Goal: Transaction & Acquisition: Purchase product/service

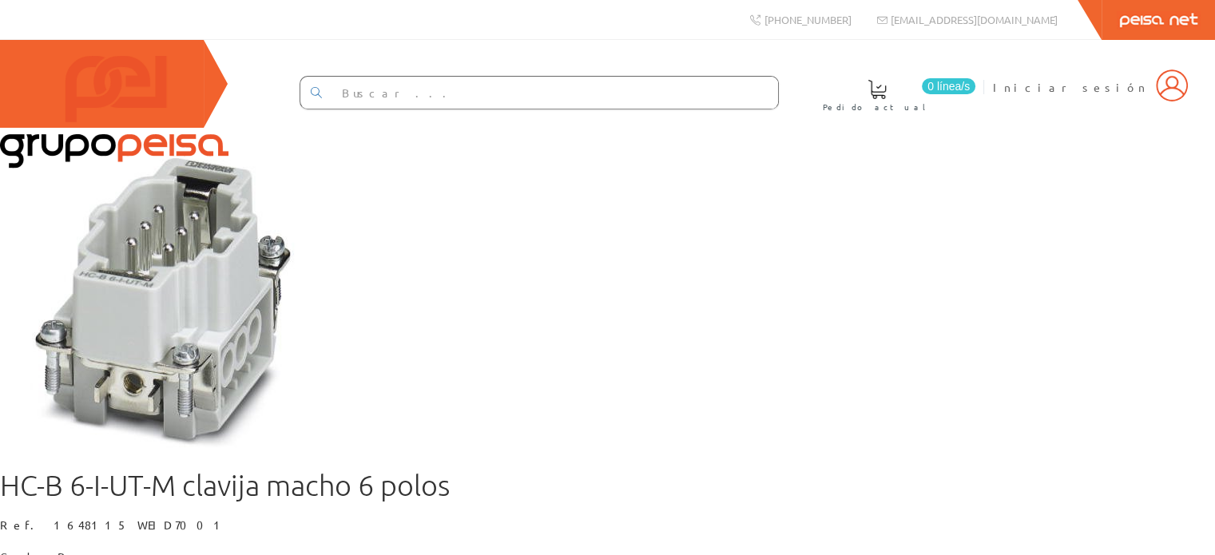
click at [537, 87] on input "text" at bounding box center [555, 93] width 447 height 32
type input "cable"
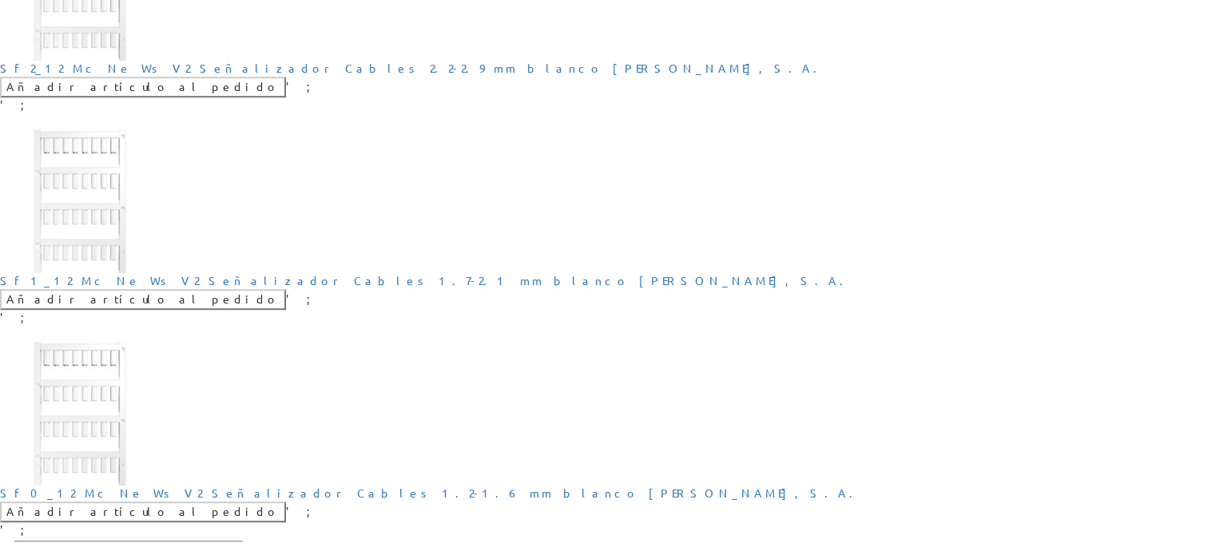
scroll to position [879, 0]
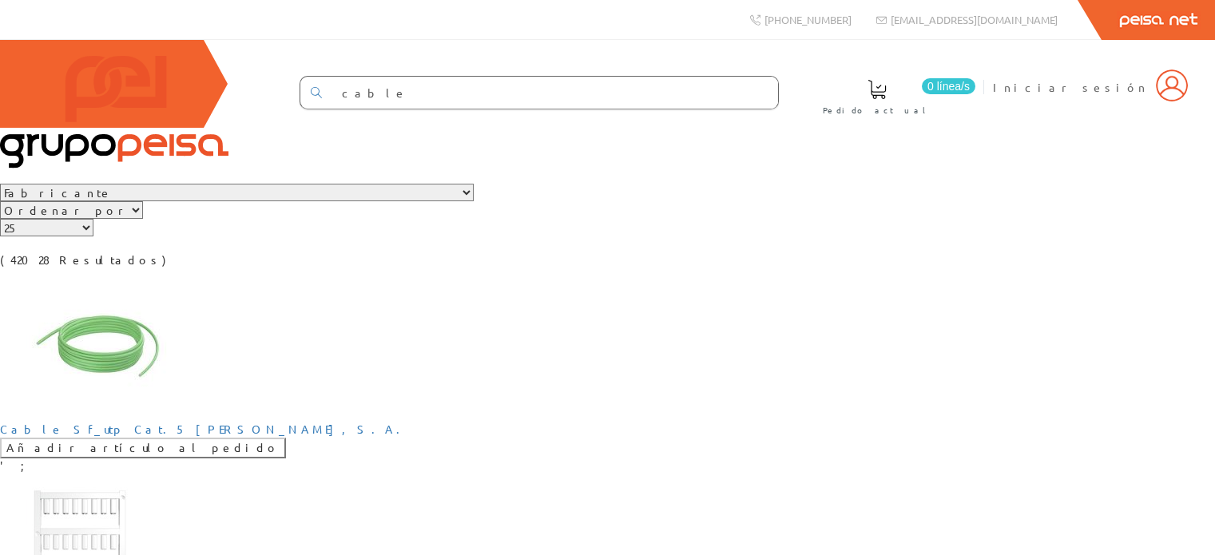
scroll to position [879, 0]
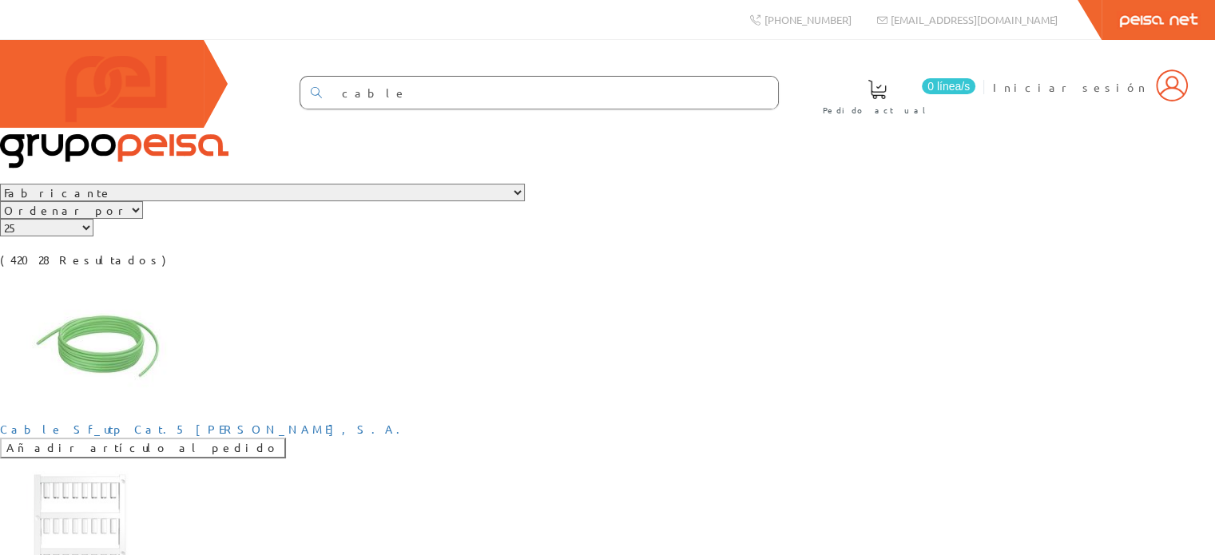
click at [143, 219] on select "Ordenar por Tipo 1 Tipo 2 Tipo 3" at bounding box center [71, 210] width 143 height 18
click at [263, 201] on select "Fabricante PHOENIX CONTACT S.A.U, PEMSA CABLE MANAGEMENT [PERSON_NAME], [PERSON…" at bounding box center [262, 193] width 525 height 18
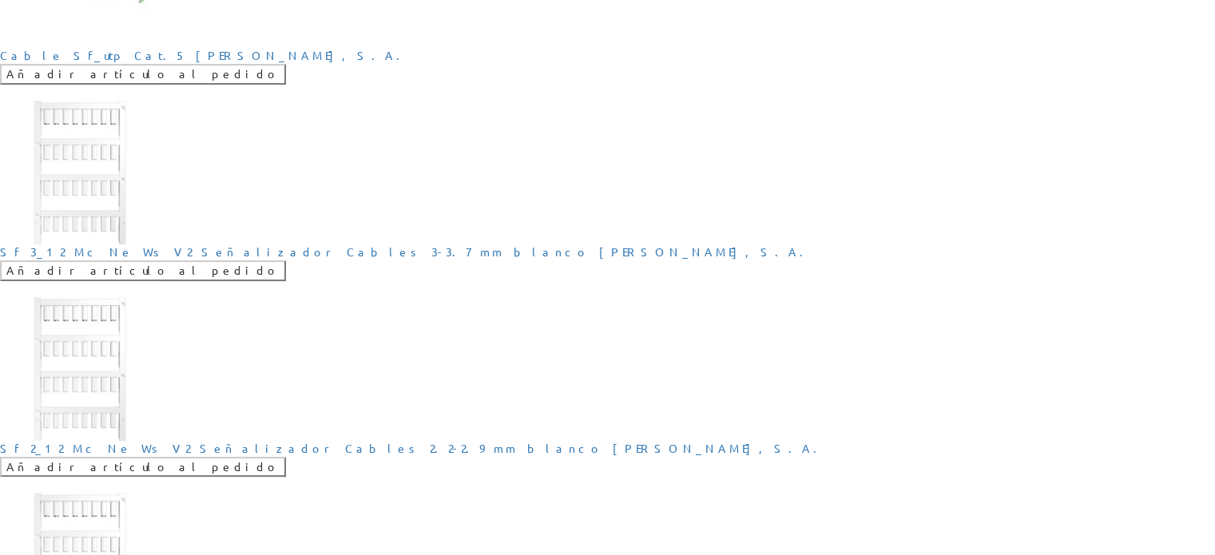
scroll to position [399, 0]
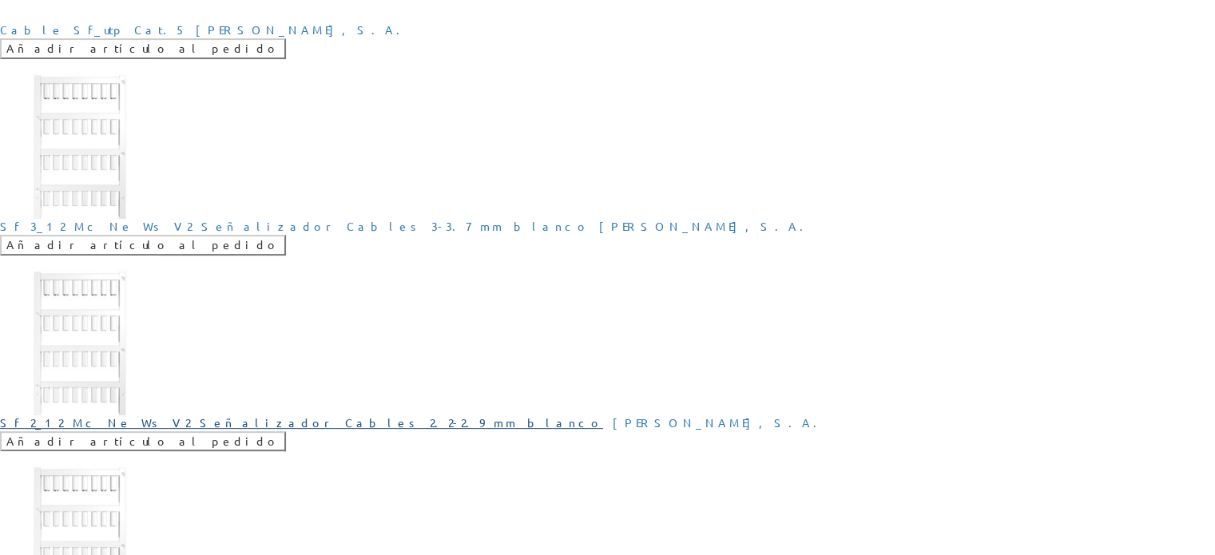
click at [603, 415] on link "Sf 2_12 Mc Ne Ws V2 Señalizador Cables 2.2-2.9 mm blanco" at bounding box center [301, 422] width 603 height 14
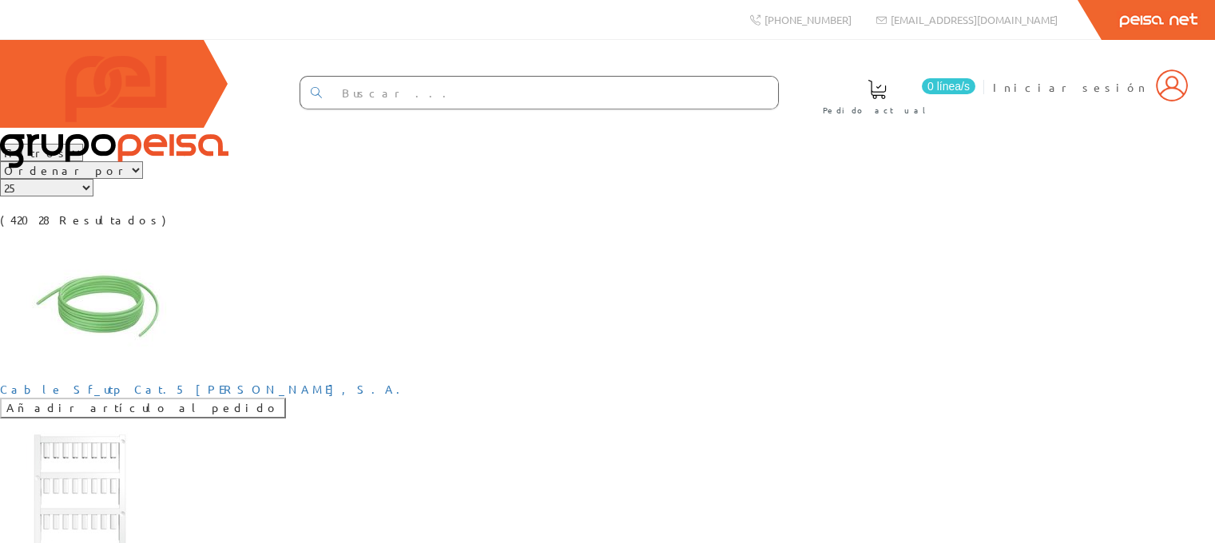
scroll to position [160, 0]
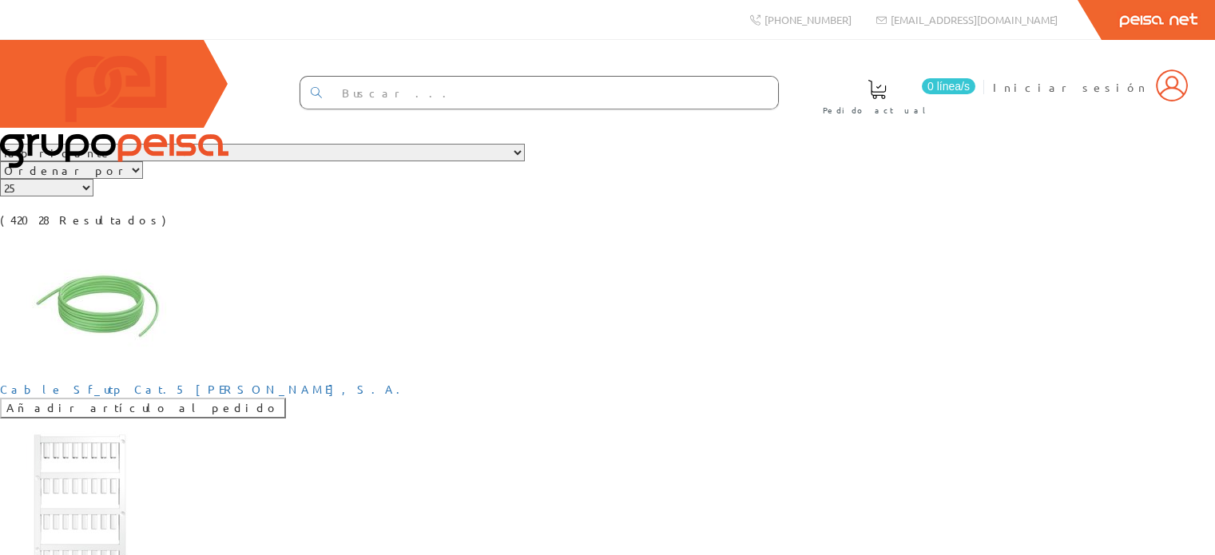
scroll to position [160, 0]
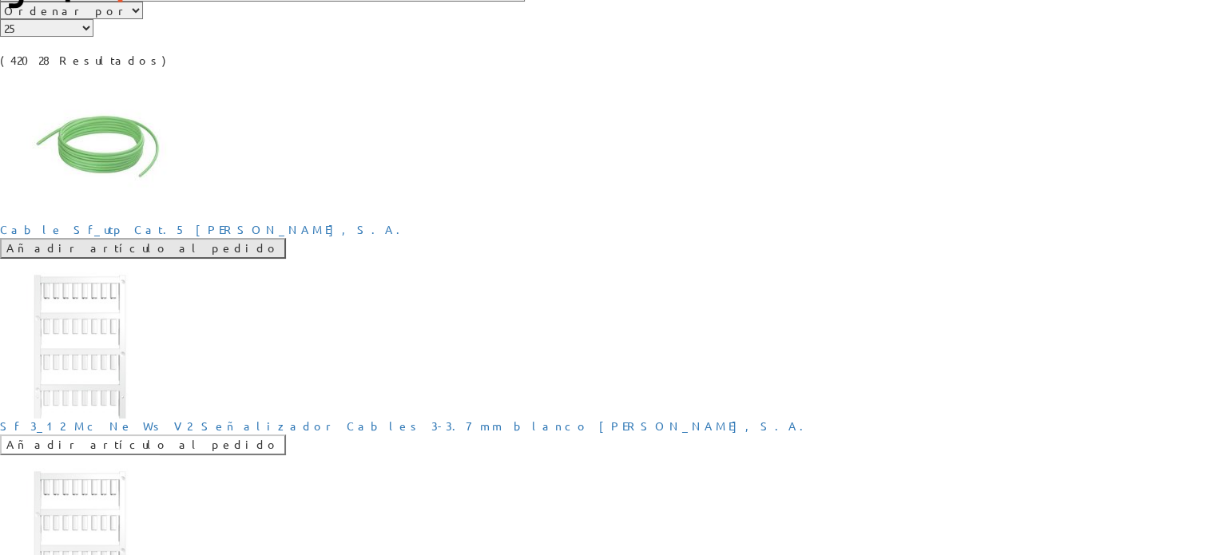
click at [109, 259] on input "Añadir artículo al pedido" at bounding box center [143, 248] width 286 height 21
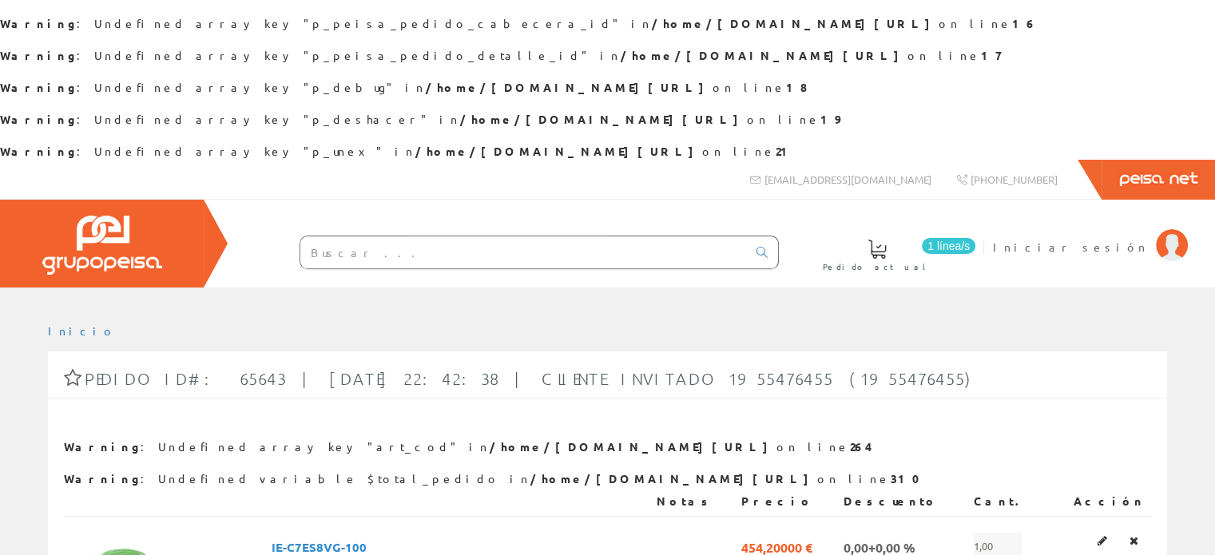
scroll to position [160, 0]
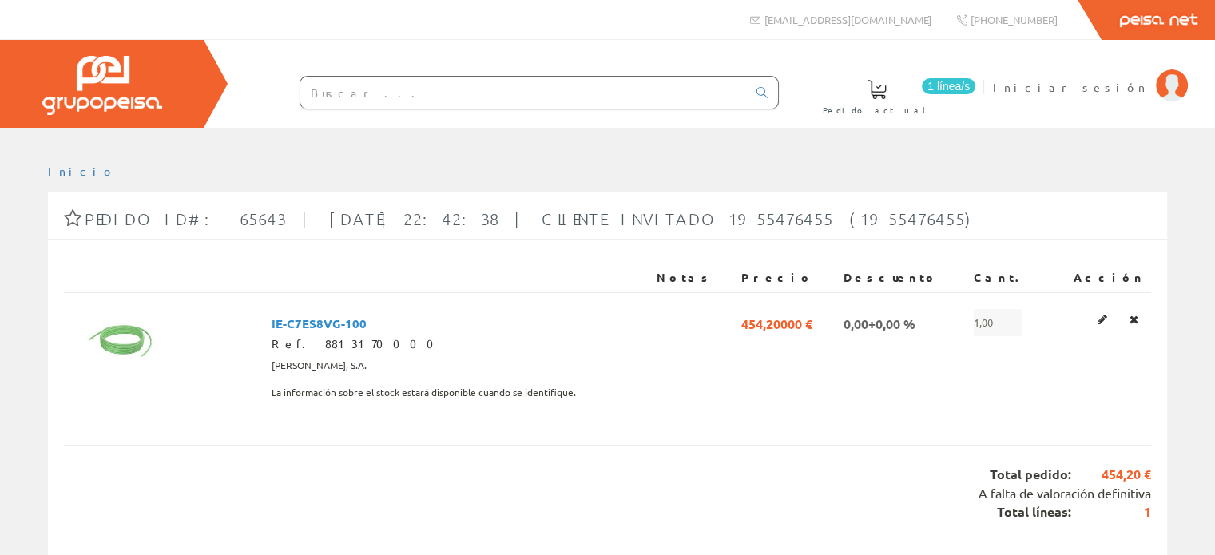
click at [582, 89] on input "text" at bounding box center [523, 93] width 447 height 32
type input "cable"
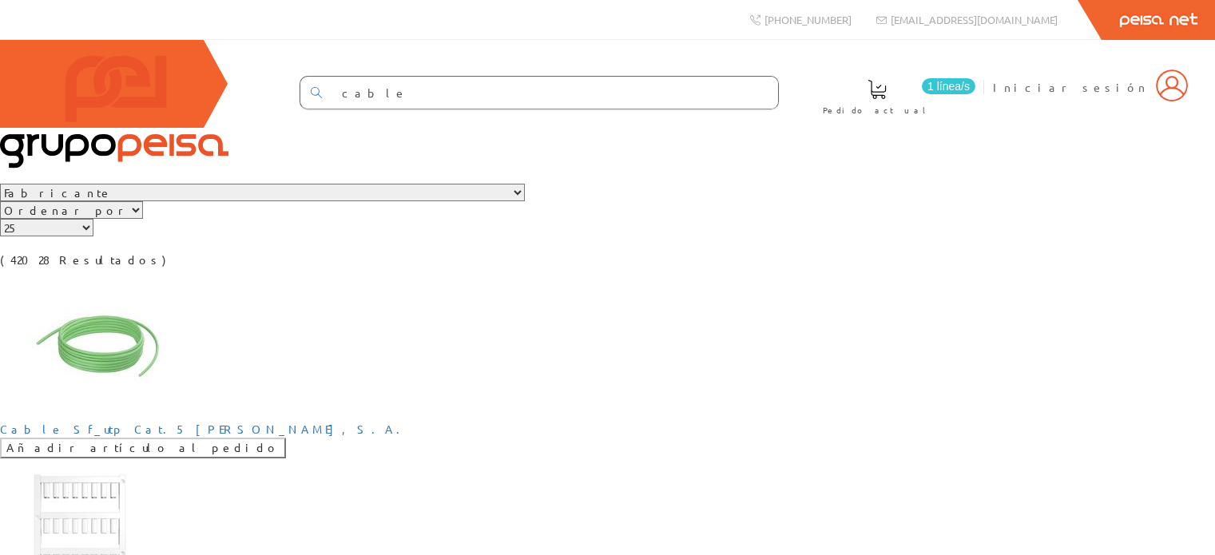
scroll to position [399, 0]
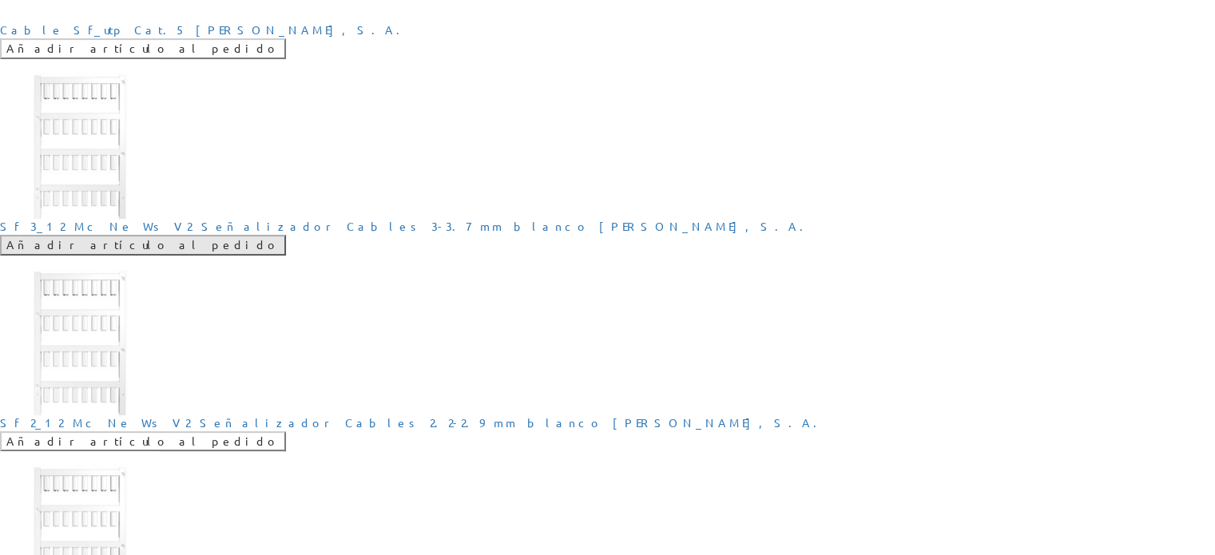
click at [286, 256] on input "Añadir artículo al pedido" at bounding box center [143, 245] width 286 height 21
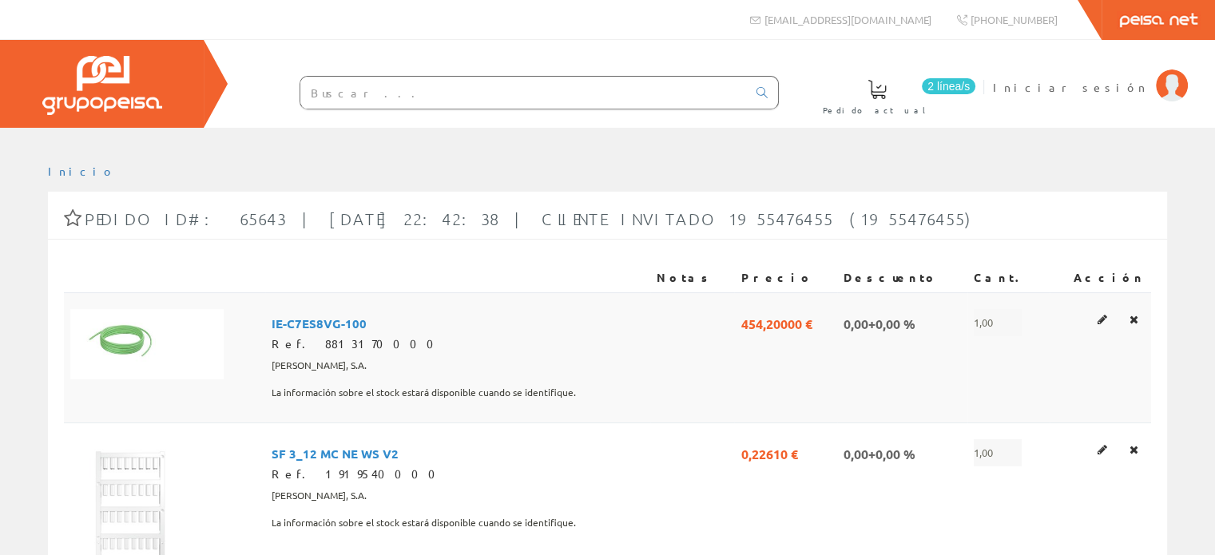
click at [355, 320] on span "IE-C7ES8VG-100" at bounding box center [319, 322] width 95 height 27
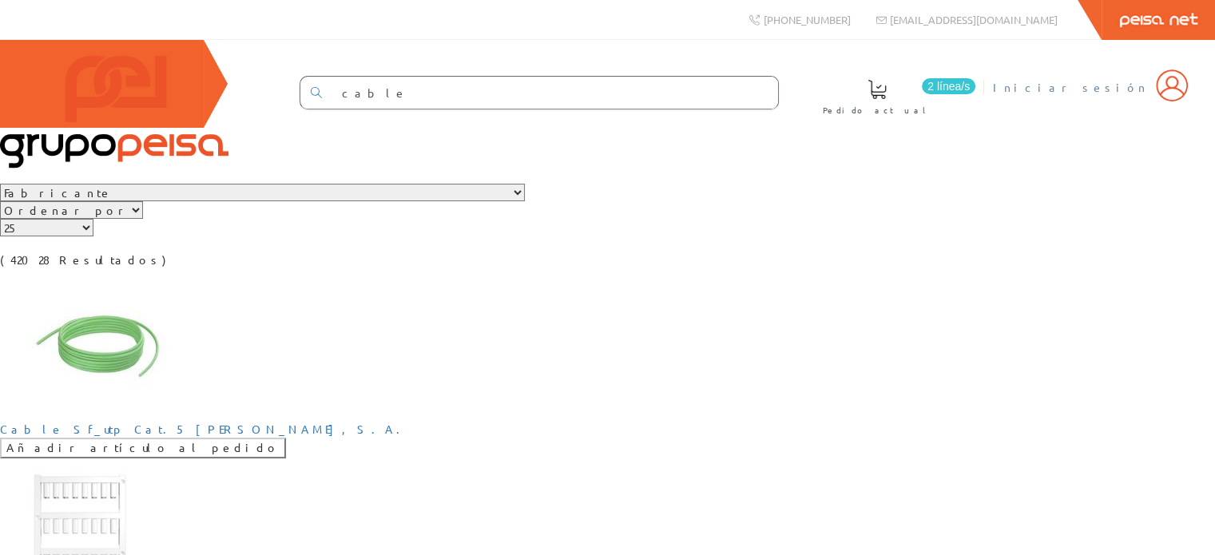
click at [1179, 96] on img at bounding box center [1172, 86] width 32 height 32
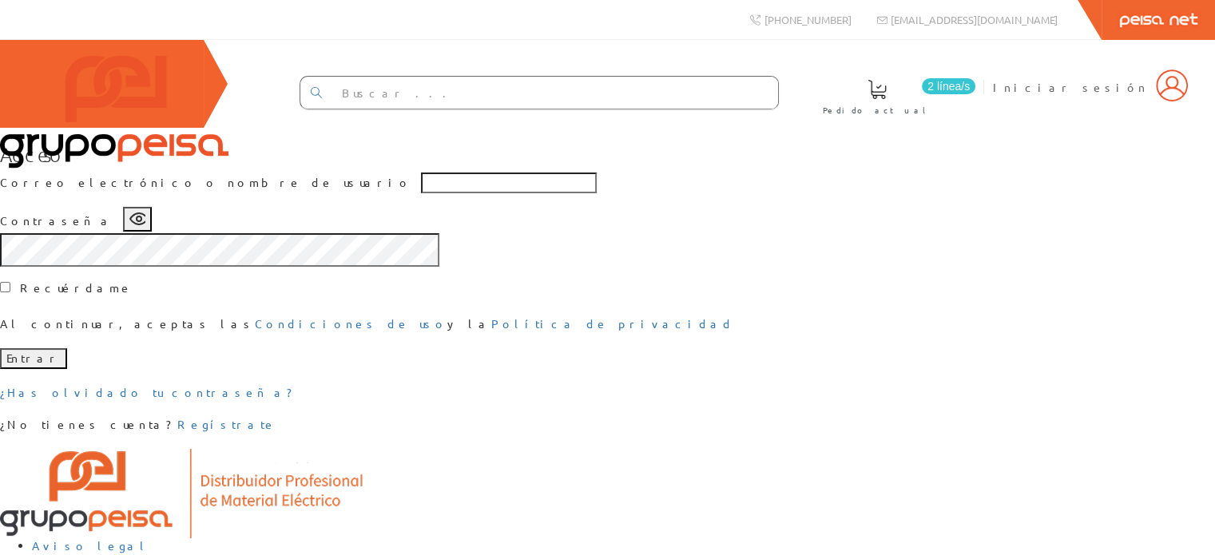
click at [67, 369] on button "Entrar" at bounding box center [33, 358] width 67 height 21
click at [457, 103] on input "text" at bounding box center [555, 93] width 447 height 32
type input "cable"
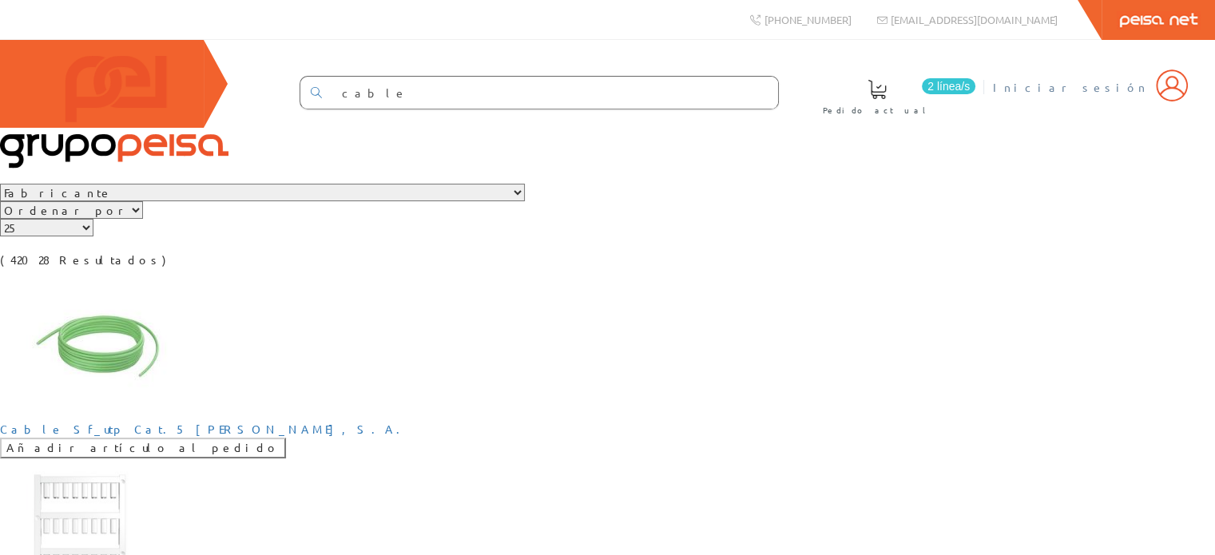
click at [1182, 97] on img at bounding box center [1172, 86] width 32 height 32
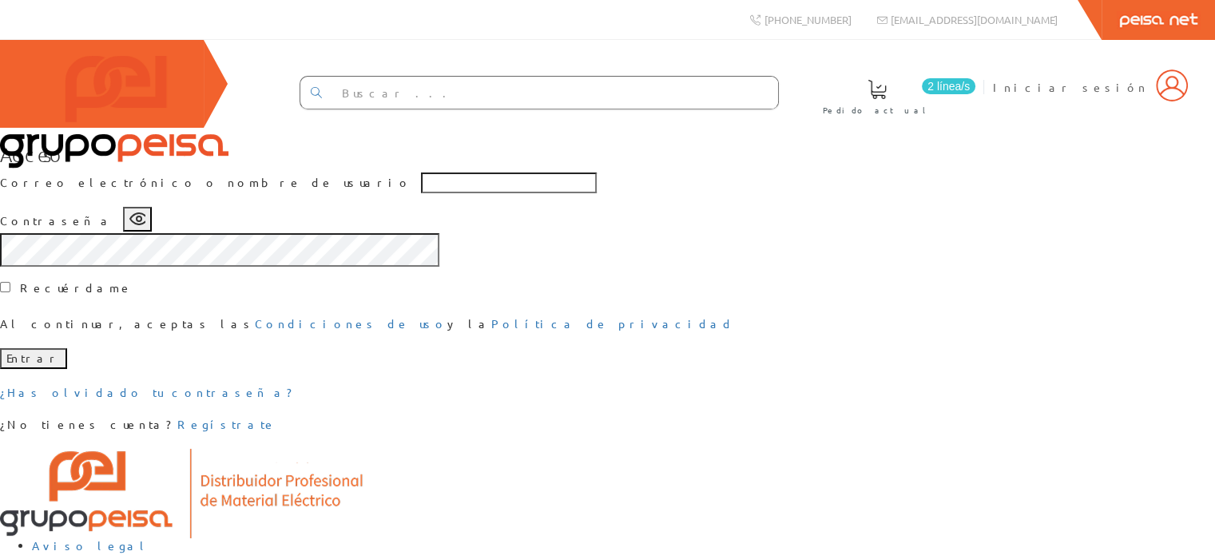
click at [597, 193] on input "text" at bounding box center [509, 183] width 176 height 21
click at [334, 324] on div "Acceso Correo electrónico o nombre de usuario Contraseña Recuérdame Al continua…" at bounding box center [607, 288] width 1215 height 289
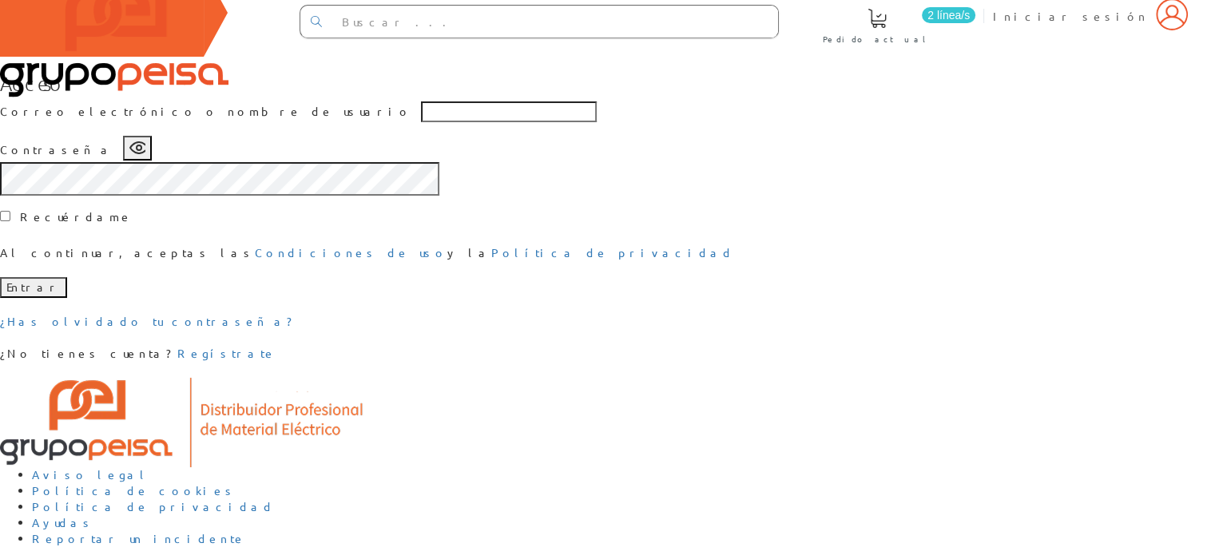
scroll to position [217, 0]
click at [276, 360] on link "Regístrate" at bounding box center [226, 353] width 99 height 14
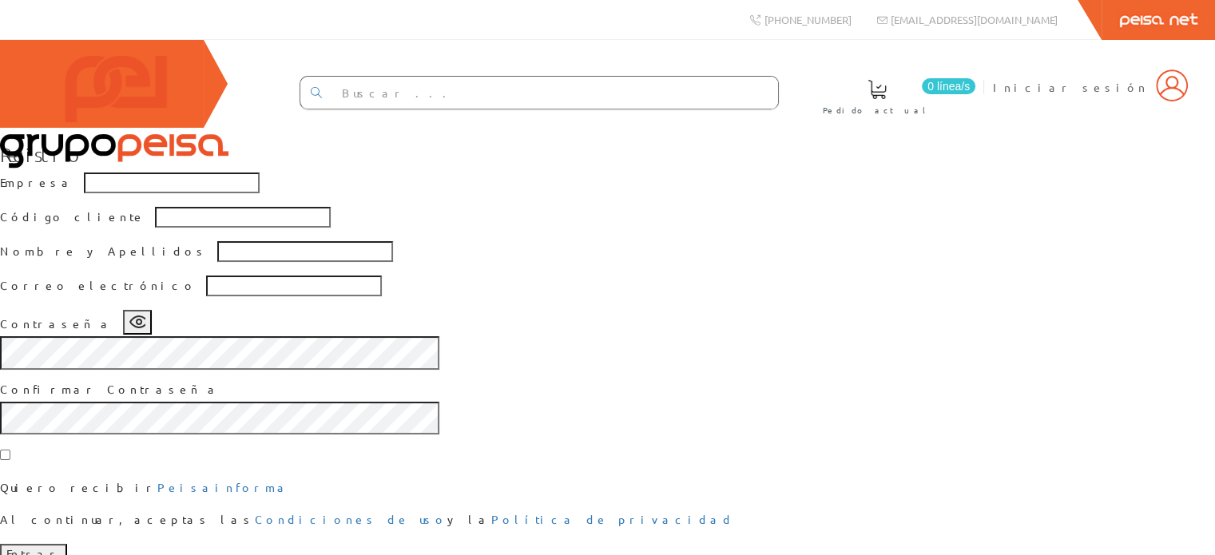
click at [887, 89] on span at bounding box center [877, 89] width 19 height 19
click at [89, 97] on img at bounding box center [114, 112] width 229 height 113
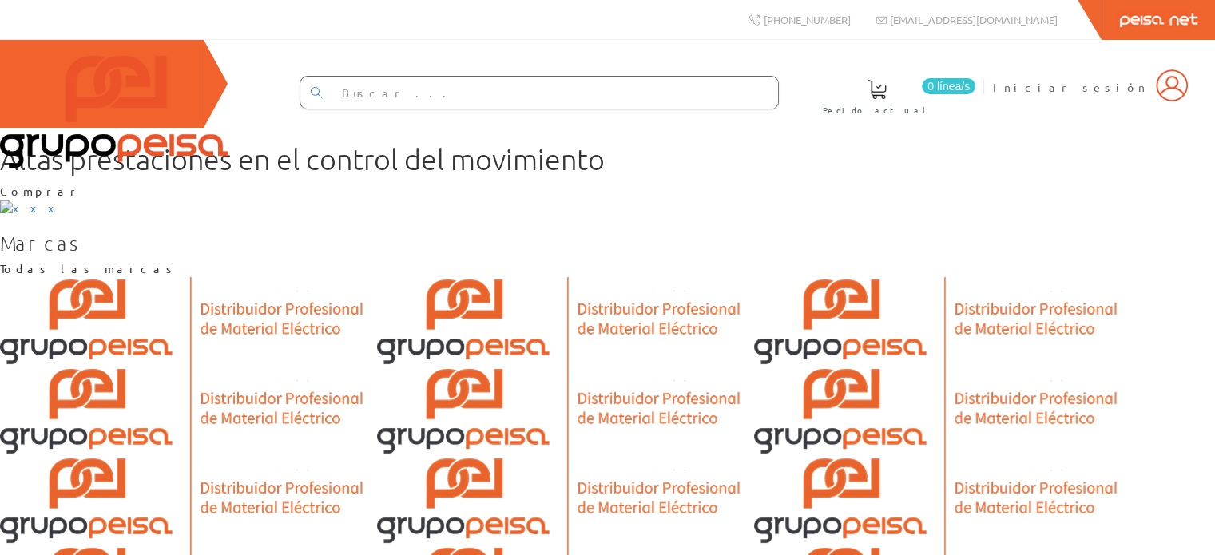
click at [471, 94] on input "text" at bounding box center [555, 93] width 447 height 32
type input "cable"
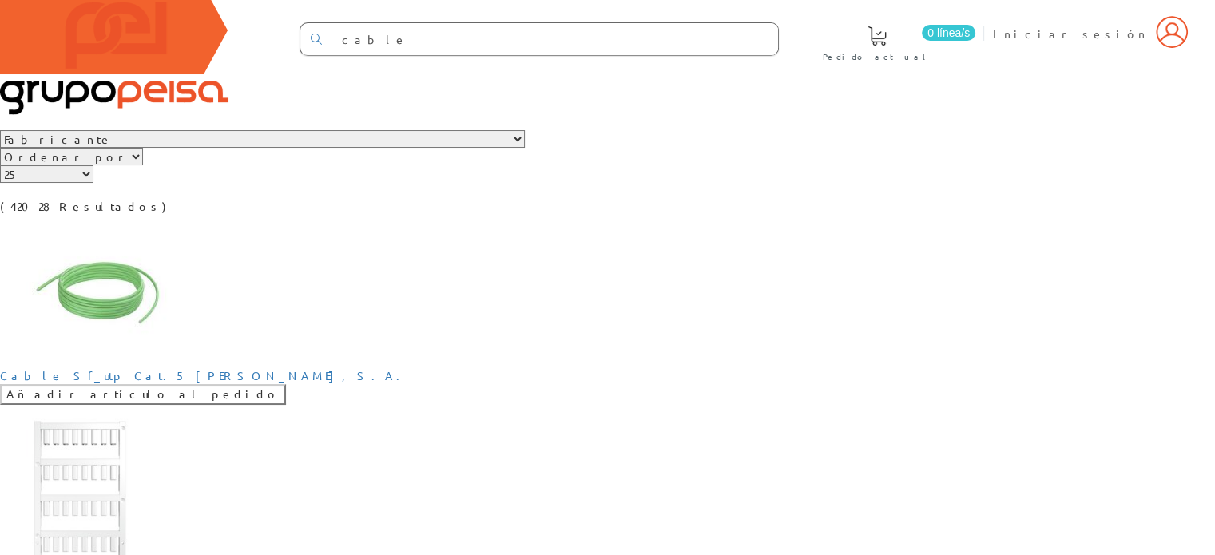
scroll to position [160, 0]
